Goal: Task Accomplishment & Management: Manage account settings

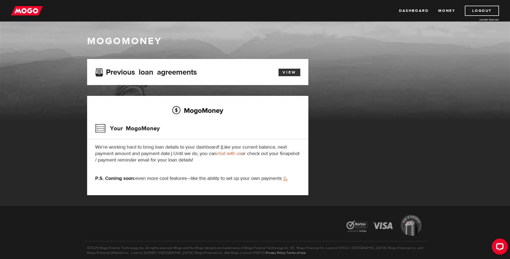
click at [289, 74] on link "View" at bounding box center [290, 73] width 22 height 8
click at [411, 10] on link "Dashboard" at bounding box center [414, 11] width 30 height 10
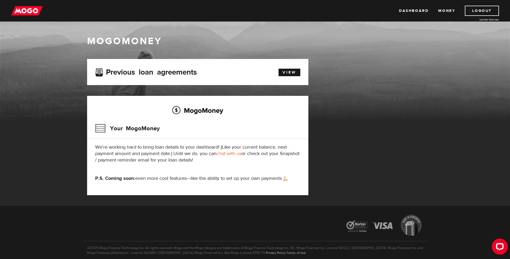
scroll to position [22, 0]
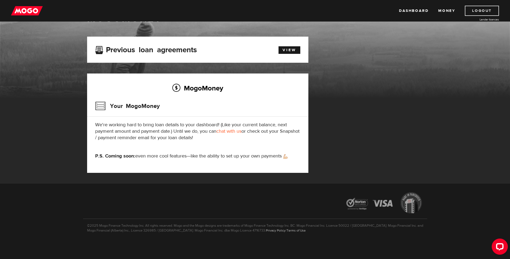
click at [487, 9] on link "Logout" at bounding box center [482, 11] width 34 height 10
